Goal: Task Accomplishment & Management: Use online tool/utility

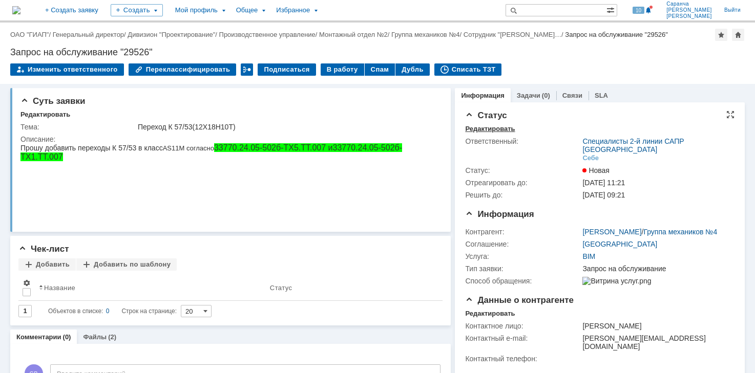
click at [500, 130] on div "Редактировать" at bounding box center [490, 129] width 50 height 8
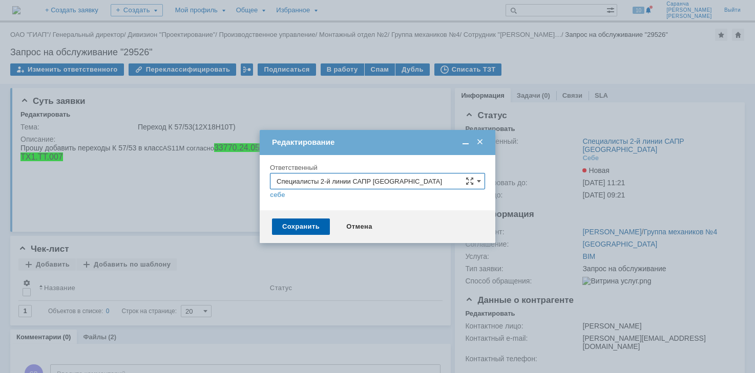
click at [361, 183] on input "Специалисты 2-й линии САПР [GEOGRAPHIC_DATA]" at bounding box center [377, 181] width 215 height 16
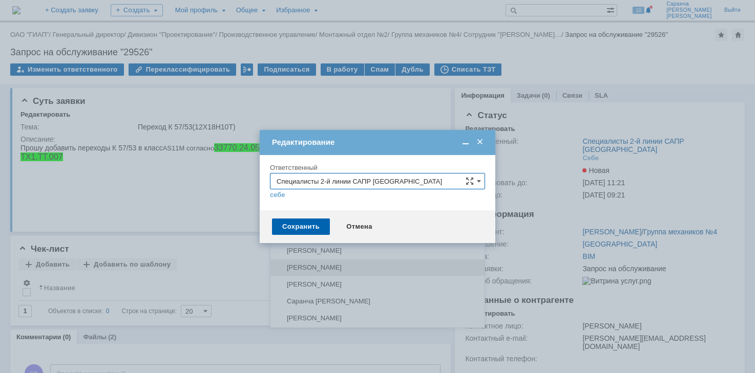
click at [317, 267] on span "[PERSON_NAME]" at bounding box center [377, 268] width 202 height 8
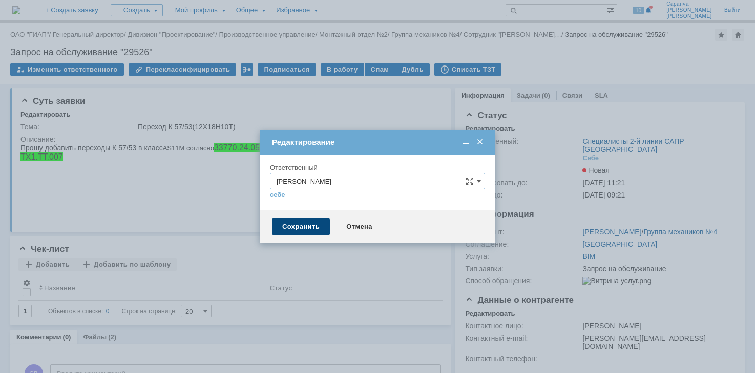
type input "[PERSON_NAME]"
click at [297, 224] on div "Сохранить" at bounding box center [301, 227] width 58 height 16
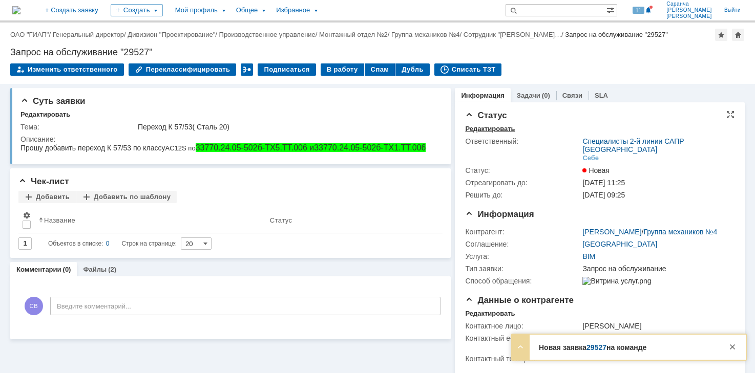
click at [495, 129] on div "Редактировать" at bounding box center [490, 129] width 50 height 8
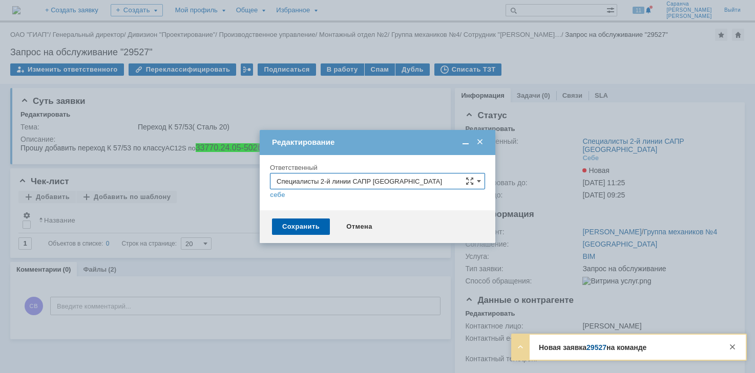
click at [319, 176] on input "Специалисты 2-й линии САПР [GEOGRAPHIC_DATA]" at bounding box center [377, 181] width 215 height 16
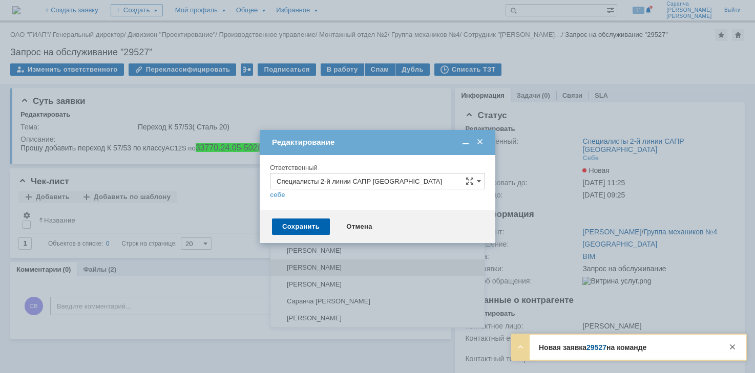
click at [306, 266] on span "[PERSON_NAME]" at bounding box center [377, 268] width 202 height 8
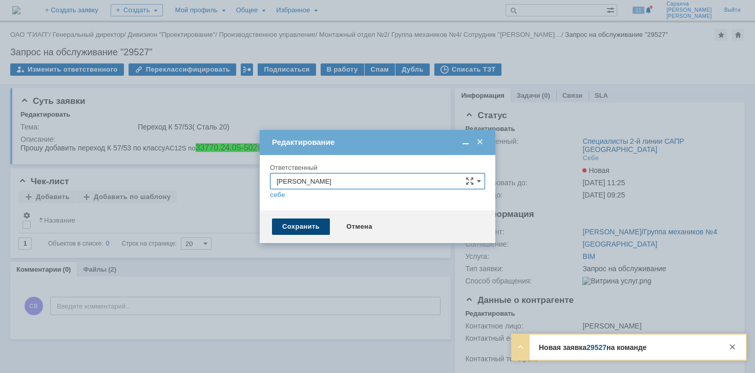
type input "[PERSON_NAME]"
click at [313, 226] on div "Сохранить" at bounding box center [301, 227] width 58 height 16
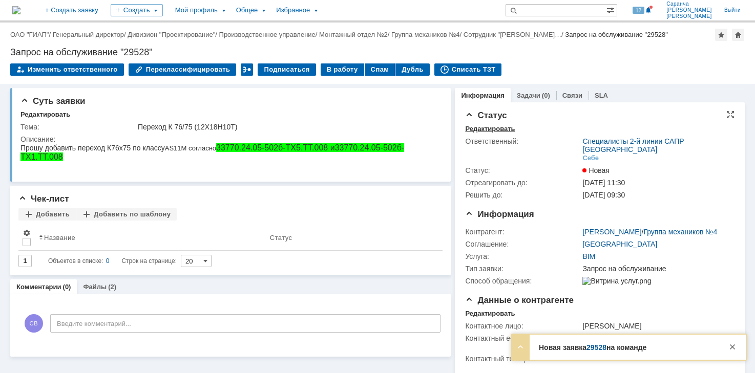
click at [495, 128] on div "Редактировать" at bounding box center [490, 129] width 50 height 8
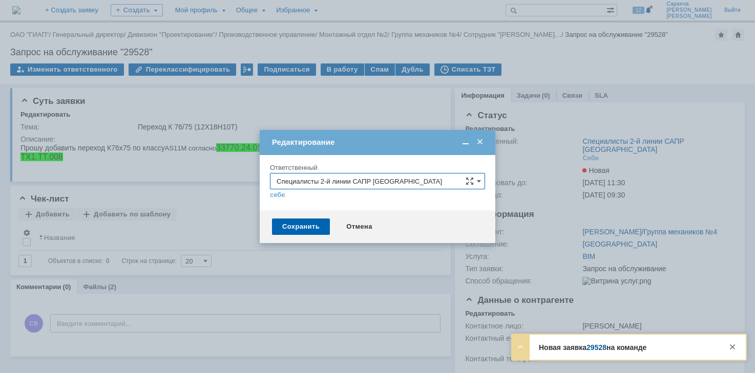
click at [335, 183] on input "Специалисты 2-й линии САПР [GEOGRAPHIC_DATA]" at bounding box center [377, 181] width 215 height 16
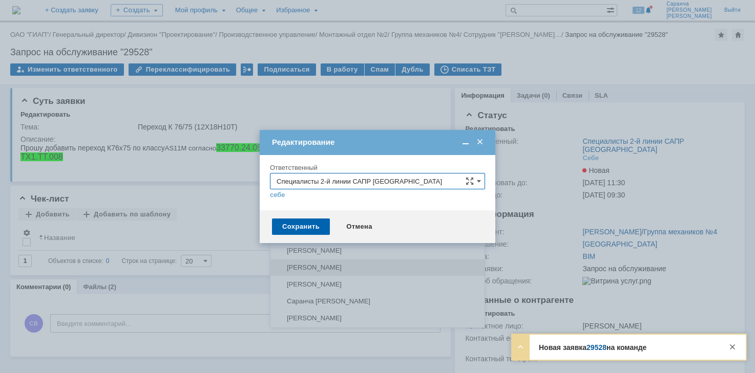
click at [319, 262] on div "[PERSON_NAME]" at bounding box center [377, 268] width 214 height 16
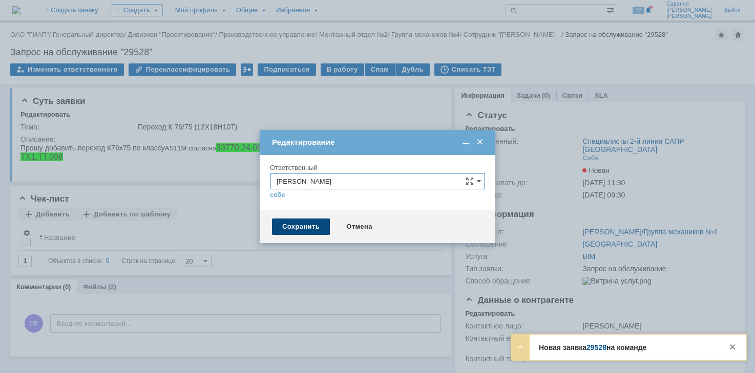
type input "[PERSON_NAME]"
click at [309, 226] on div "Сохранить" at bounding box center [301, 227] width 58 height 16
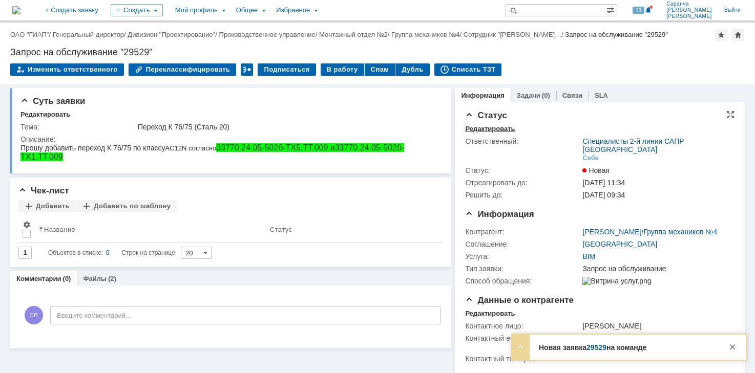
click at [475, 131] on div "Редактировать" at bounding box center [490, 129] width 50 height 8
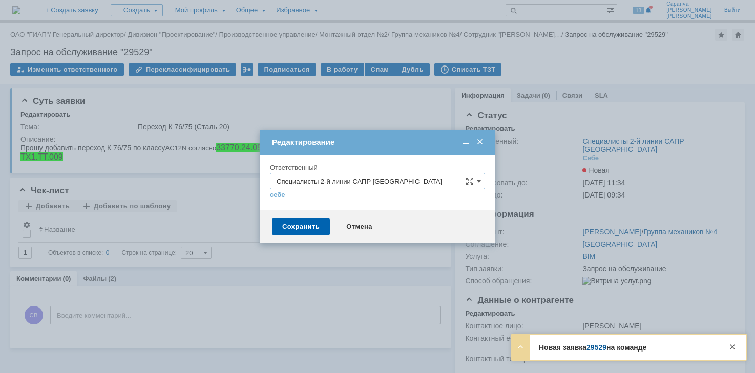
click at [368, 177] on input "Специалисты 2-й линии САПР [GEOGRAPHIC_DATA]" at bounding box center [377, 181] width 215 height 16
click at [329, 269] on span "[PERSON_NAME]" at bounding box center [377, 268] width 202 height 8
type input "[PERSON_NAME]"
click at [300, 226] on div "Сохранить" at bounding box center [301, 227] width 58 height 16
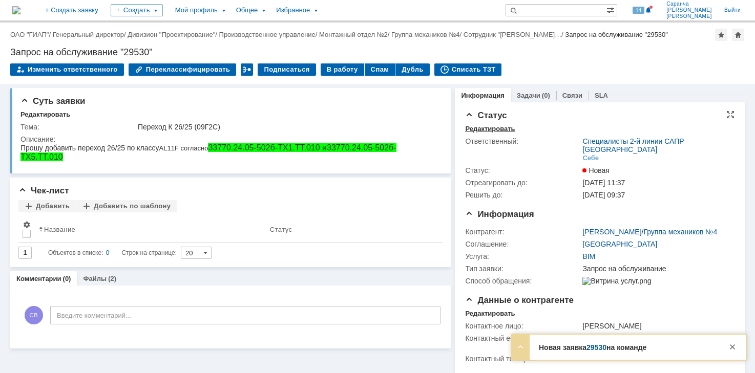
click at [486, 128] on div "Редактировать" at bounding box center [490, 129] width 50 height 8
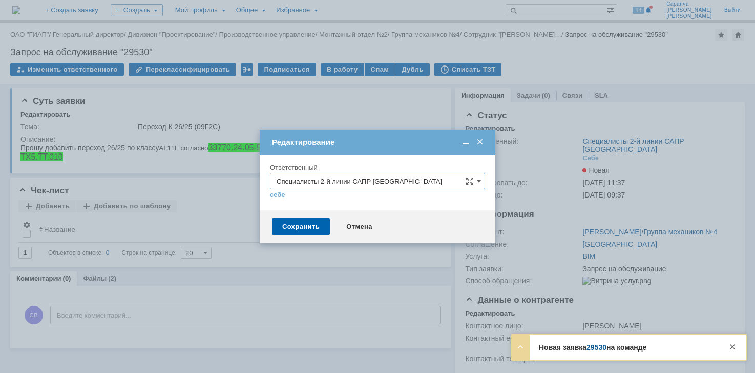
click at [355, 174] on input "Специалисты 2-й линии САПР [GEOGRAPHIC_DATA]" at bounding box center [377, 181] width 215 height 16
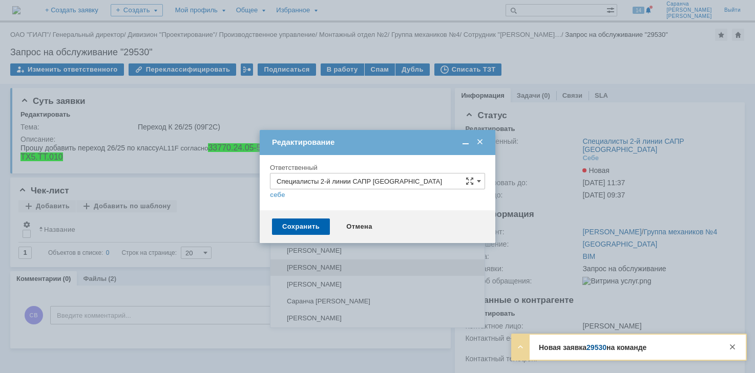
click at [319, 265] on span "[PERSON_NAME]" at bounding box center [377, 268] width 202 height 8
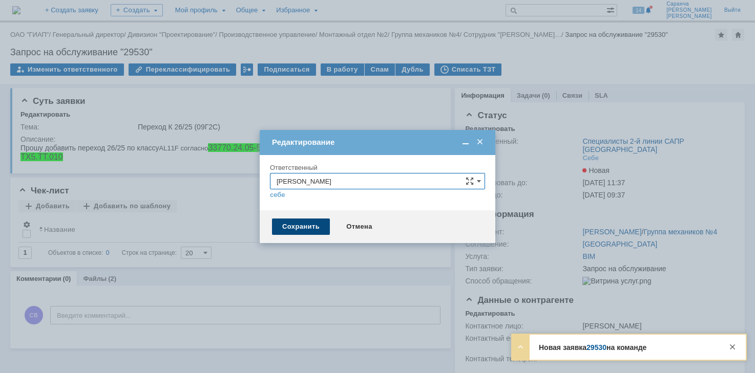
type input "[PERSON_NAME]"
click at [307, 225] on div "Сохранить" at bounding box center [301, 227] width 58 height 16
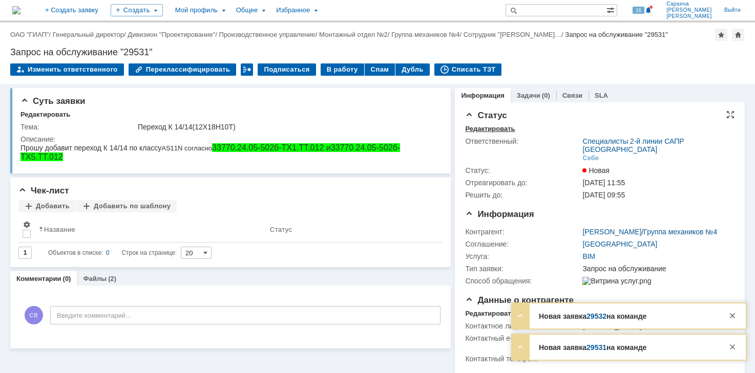
click at [475, 127] on div "Редактировать" at bounding box center [490, 129] width 50 height 8
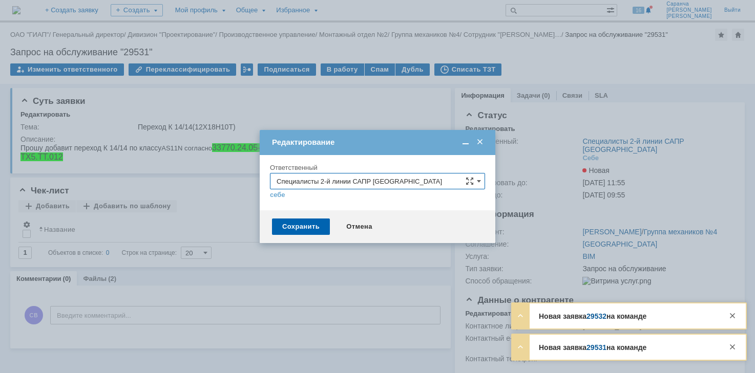
click at [345, 181] on input "Специалисты 2-й линии САПР [GEOGRAPHIC_DATA]" at bounding box center [377, 181] width 215 height 16
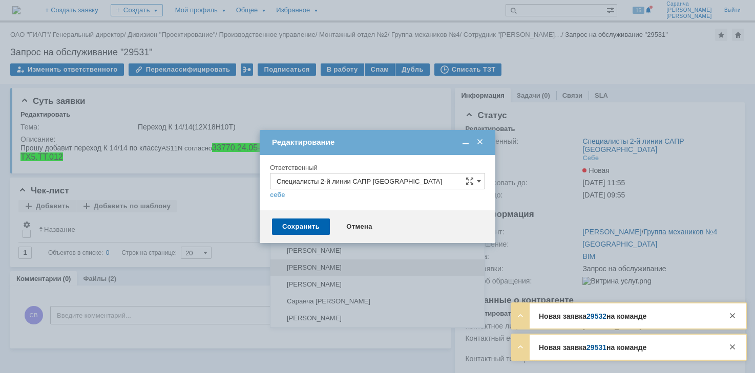
click at [323, 267] on span "[PERSON_NAME]" at bounding box center [377, 268] width 202 height 8
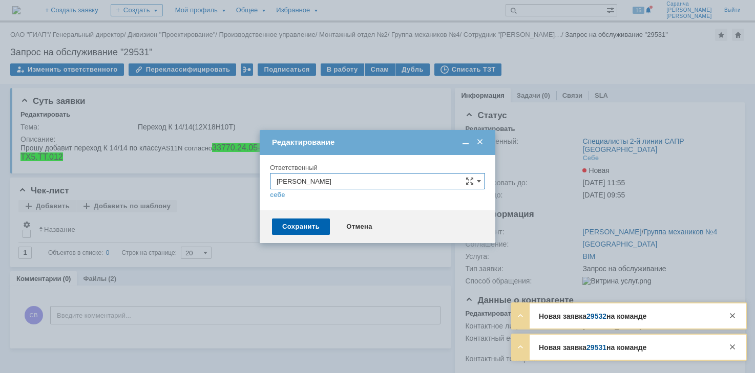
type input "[PERSON_NAME]"
click at [307, 223] on div "Сохранить" at bounding box center [301, 227] width 58 height 16
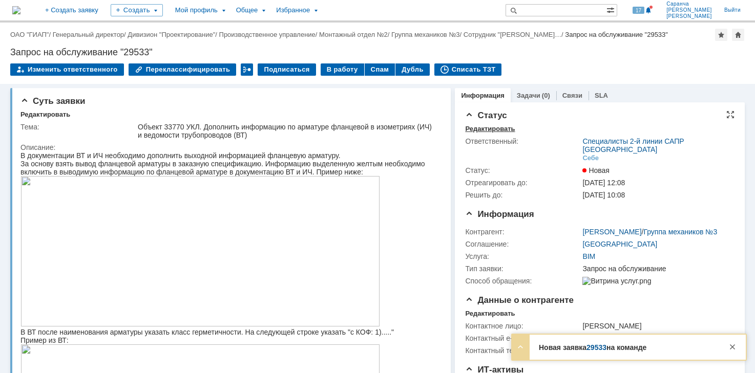
click at [485, 130] on div "Редактировать" at bounding box center [490, 129] width 50 height 8
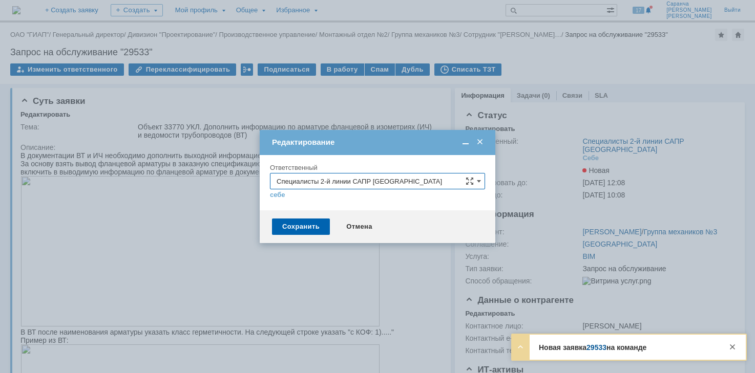
click at [383, 179] on input "Специалисты 2-й линии САПР [GEOGRAPHIC_DATA]" at bounding box center [377, 181] width 215 height 16
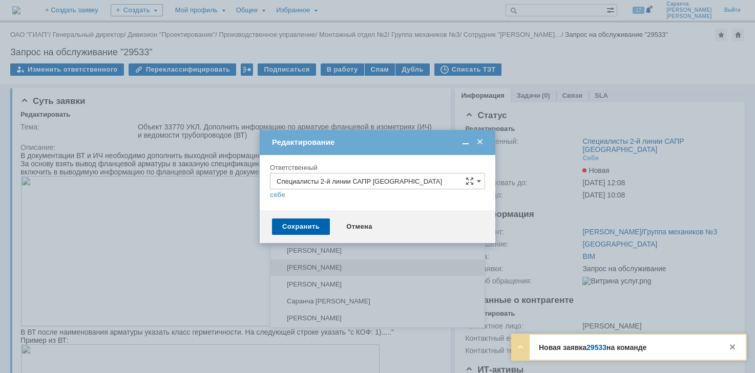
click at [336, 263] on div "[PERSON_NAME]" at bounding box center [377, 268] width 214 height 16
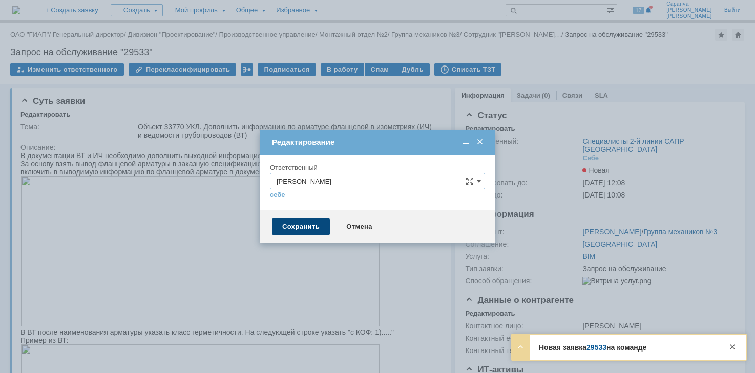
type input "[PERSON_NAME]"
click at [313, 224] on div "Сохранить" at bounding box center [301, 227] width 58 height 16
